Goal: Task Accomplishment & Management: Complete application form

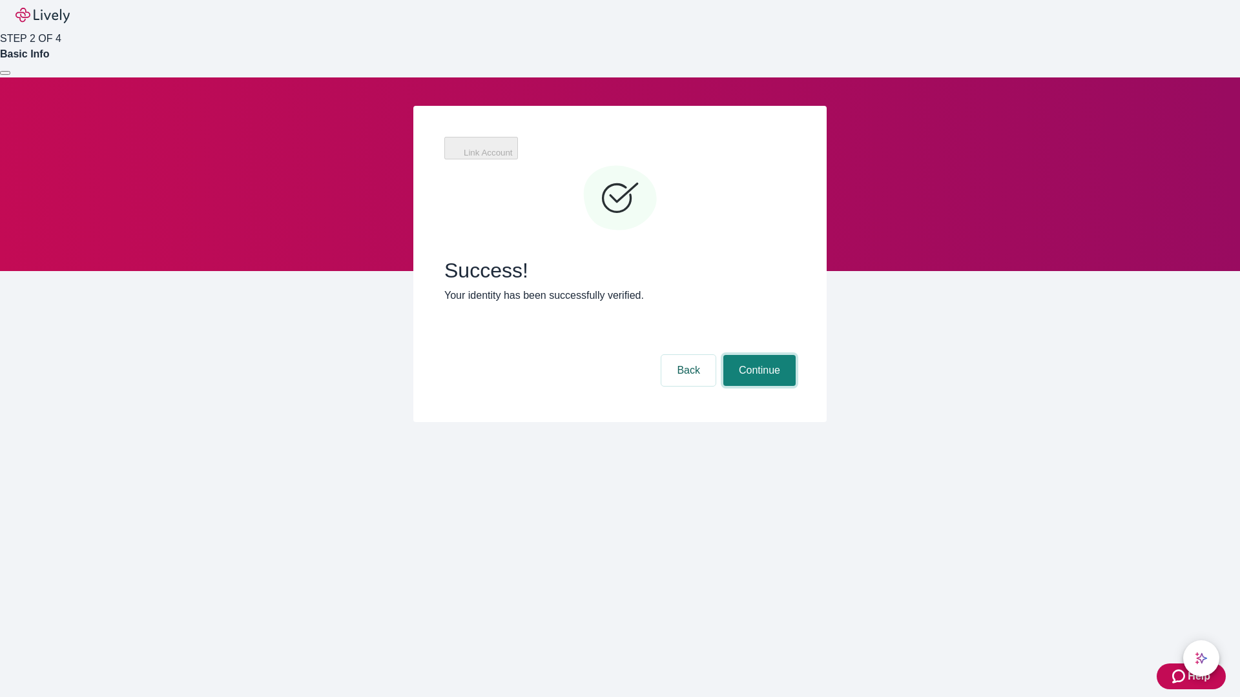
click at [757, 355] on button "Continue" at bounding box center [759, 370] width 72 height 31
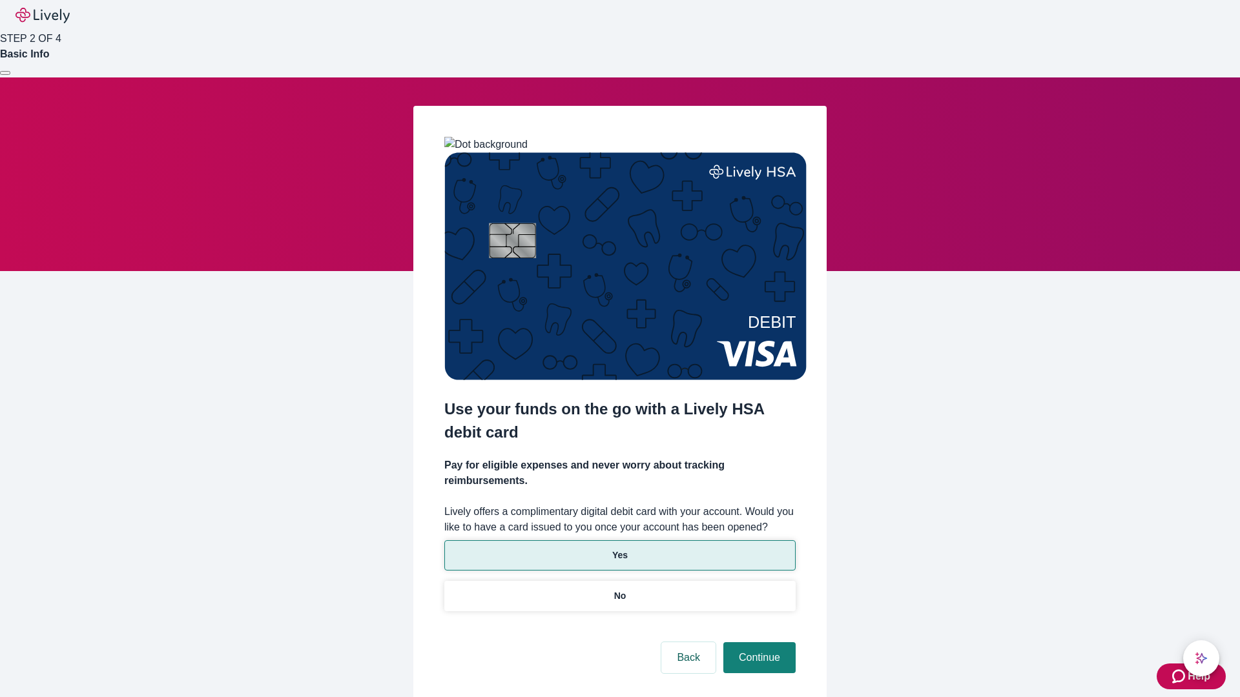
click at [619, 549] on p "Yes" at bounding box center [619, 556] width 15 height 14
click at [757, 642] on button "Continue" at bounding box center [759, 657] width 72 height 31
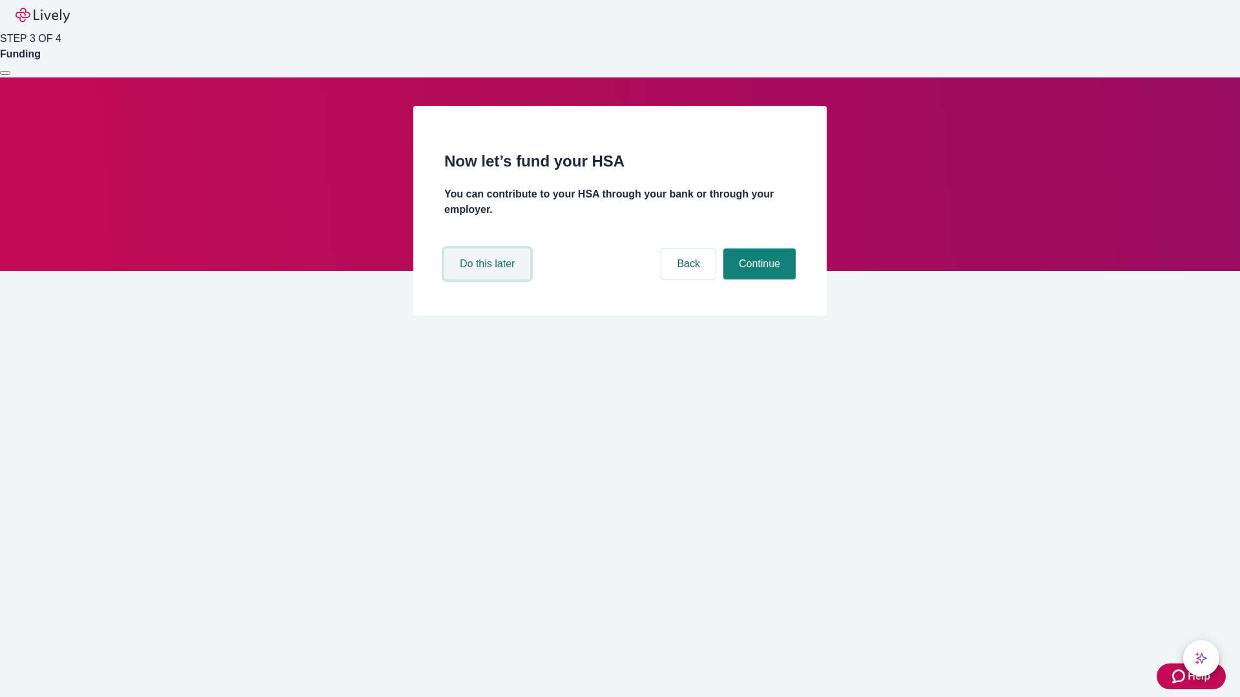
click at [489, 280] on button "Do this later" at bounding box center [487, 264] width 86 height 31
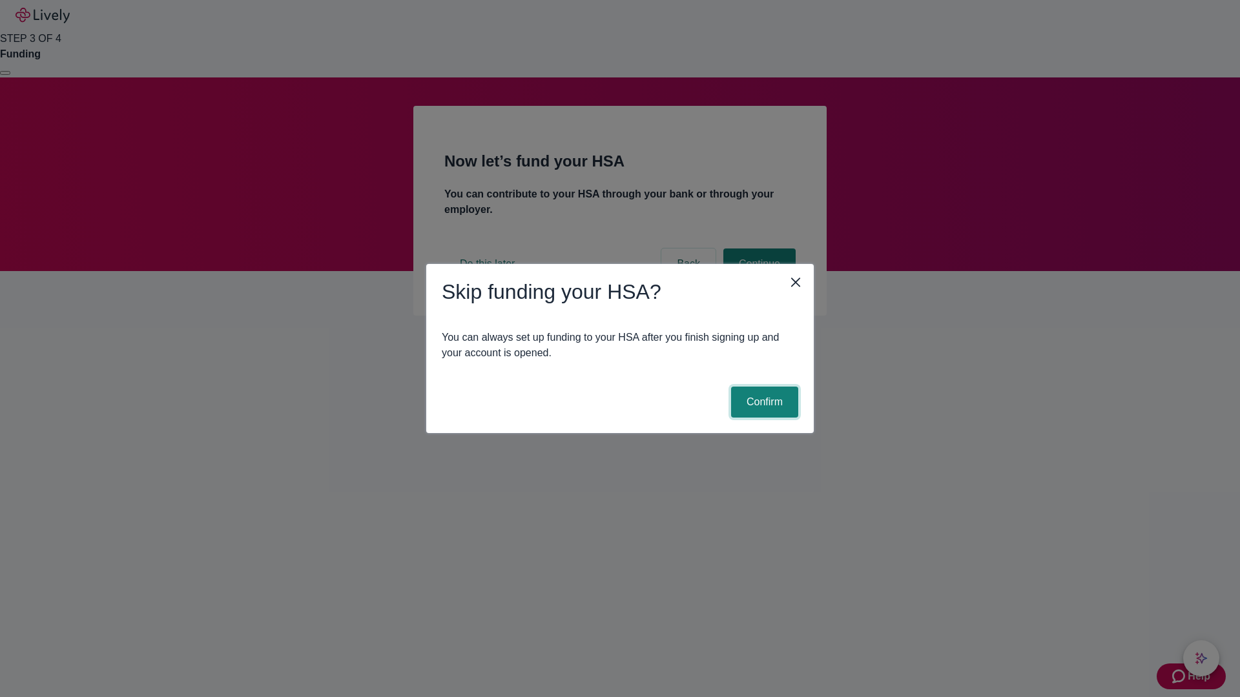
click at [763, 402] on button "Confirm" at bounding box center [764, 402] width 67 height 31
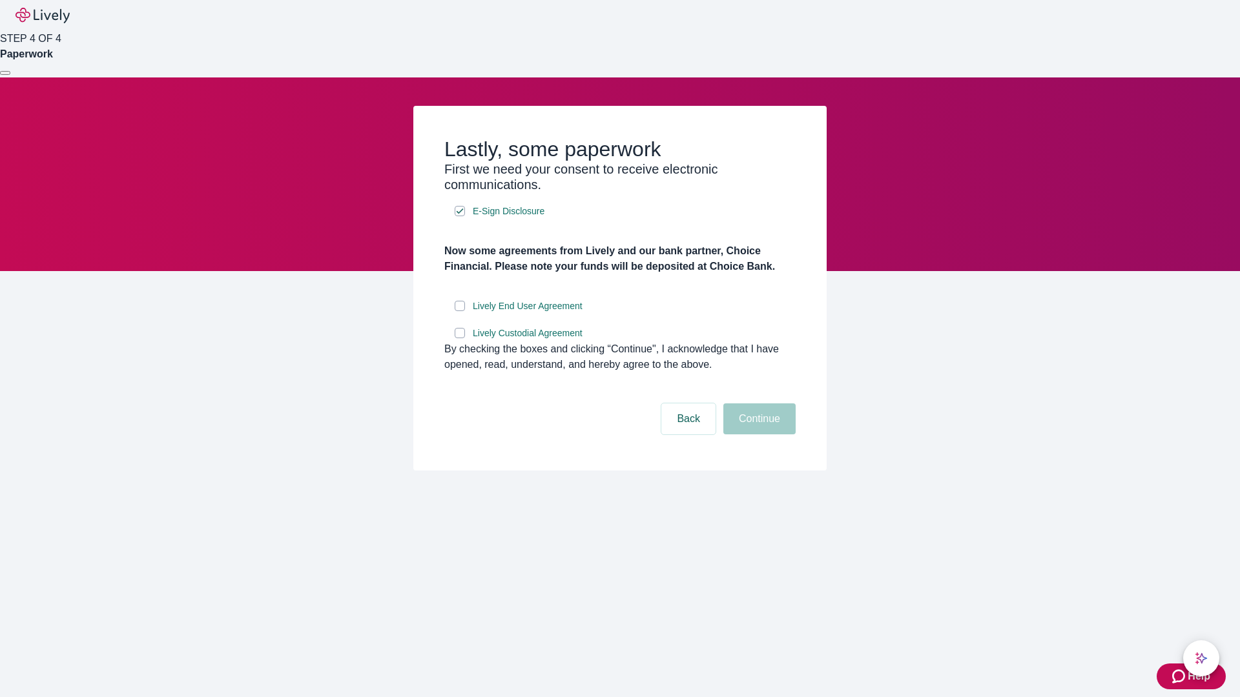
click at [460, 311] on input "Lively End User Agreement" at bounding box center [460, 306] width 10 height 10
checkbox input "true"
click at [460, 338] on input "Lively Custodial Agreement" at bounding box center [460, 333] width 10 height 10
checkbox input "true"
click at [757, 435] on button "Continue" at bounding box center [759, 419] width 72 height 31
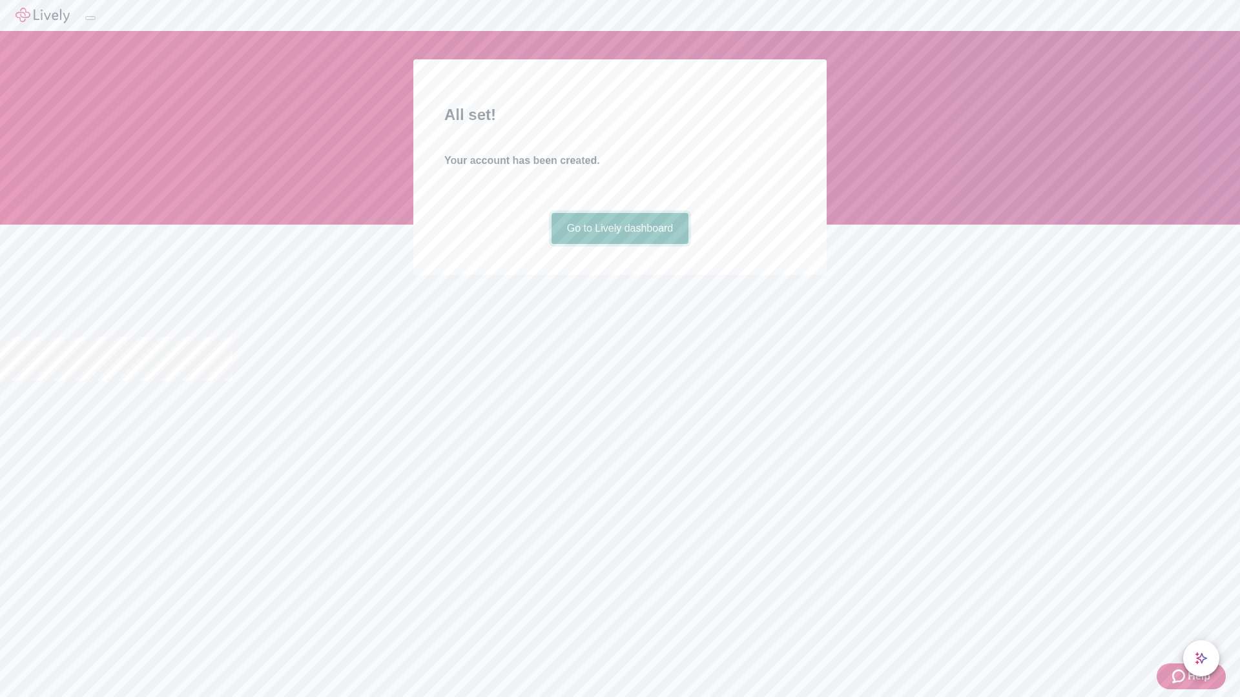
click at [619, 244] on link "Go to Lively dashboard" at bounding box center [620, 228] width 138 height 31
